Goal: Task Accomplishment & Management: Manage account settings

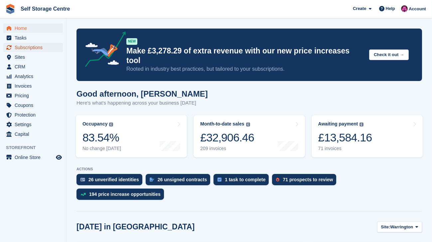
click at [35, 50] on span "Subscriptions" at bounding box center [35, 47] width 40 height 9
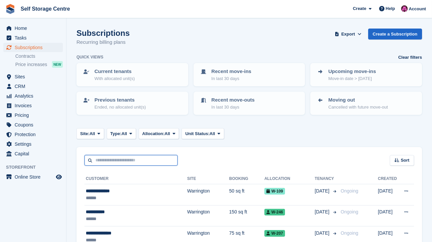
click at [132, 158] on input "text" at bounding box center [130, 160] width 93 height 11
type input "*******"
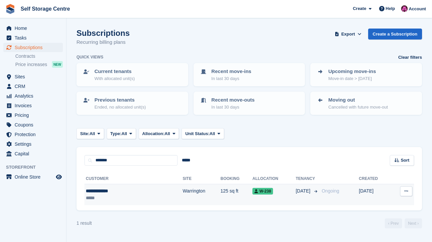
click at [183, 194] on td "Warrington" at bounding box center [202, 195] width 38 height 21
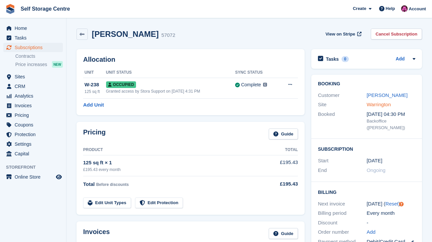
click at [383, 106] on link "Warrington" at bounding box center [379, 105] width 24 height 6
click at [381, 97] on link "[PERSON_NAME]" at bounding box center [387, 95] width 41 height 6
